Goal: Task Accomplishment & Management: Manage account settings

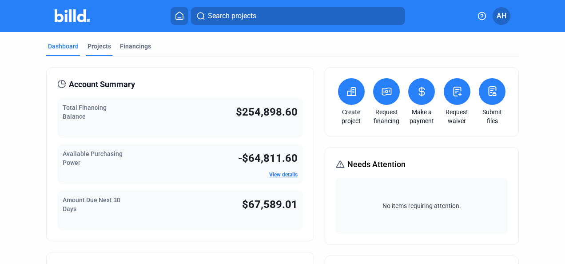
click at [104, 51] on div "Projects" at bounding box center [99, 49] width 27 height 14
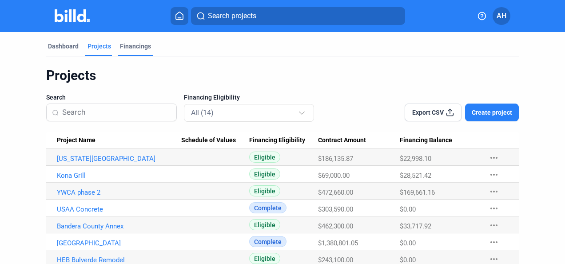
click at [139, 44] on div "Financings" at bounding box center [135, 46] width 31 height 9
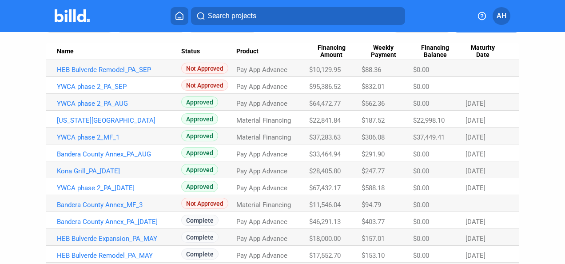
scroll to position [133, 0]
